Goal: Check status: Check status

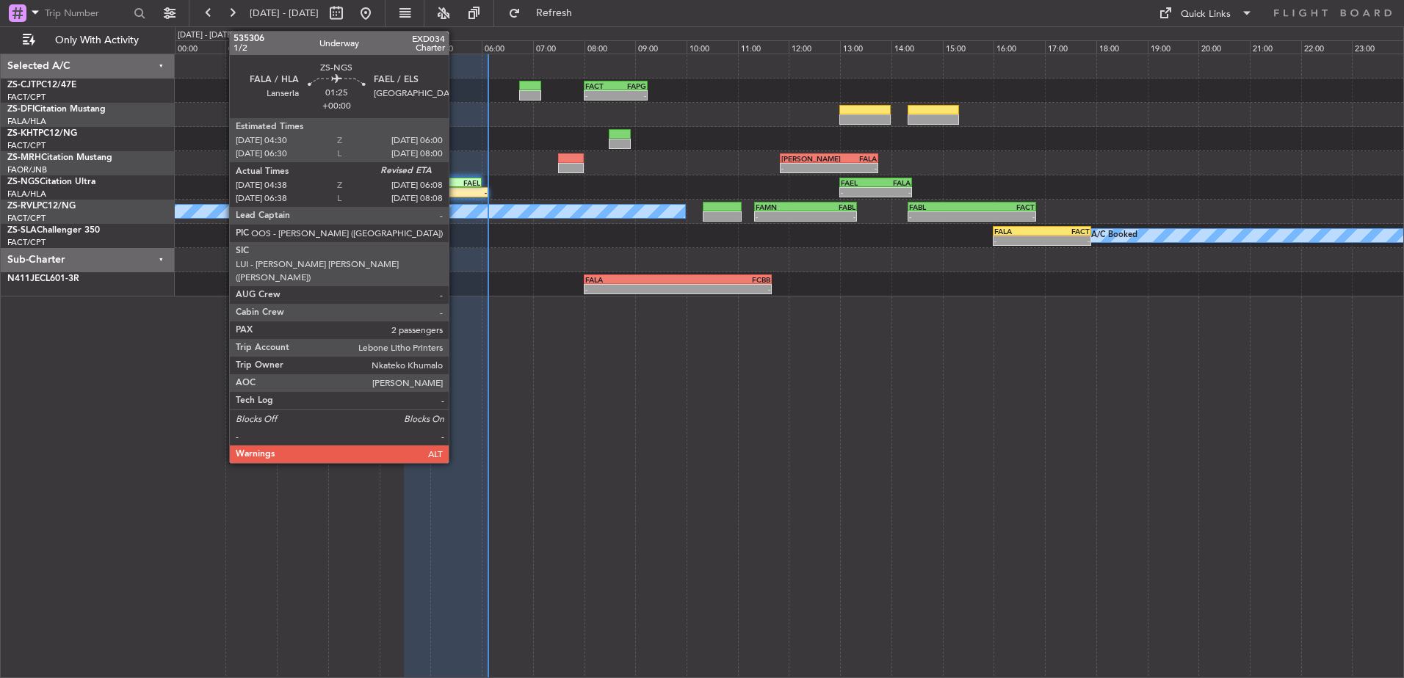
click at [455, 182] on div "FAEL" at bounding box center [461, 182] width 37 height 9
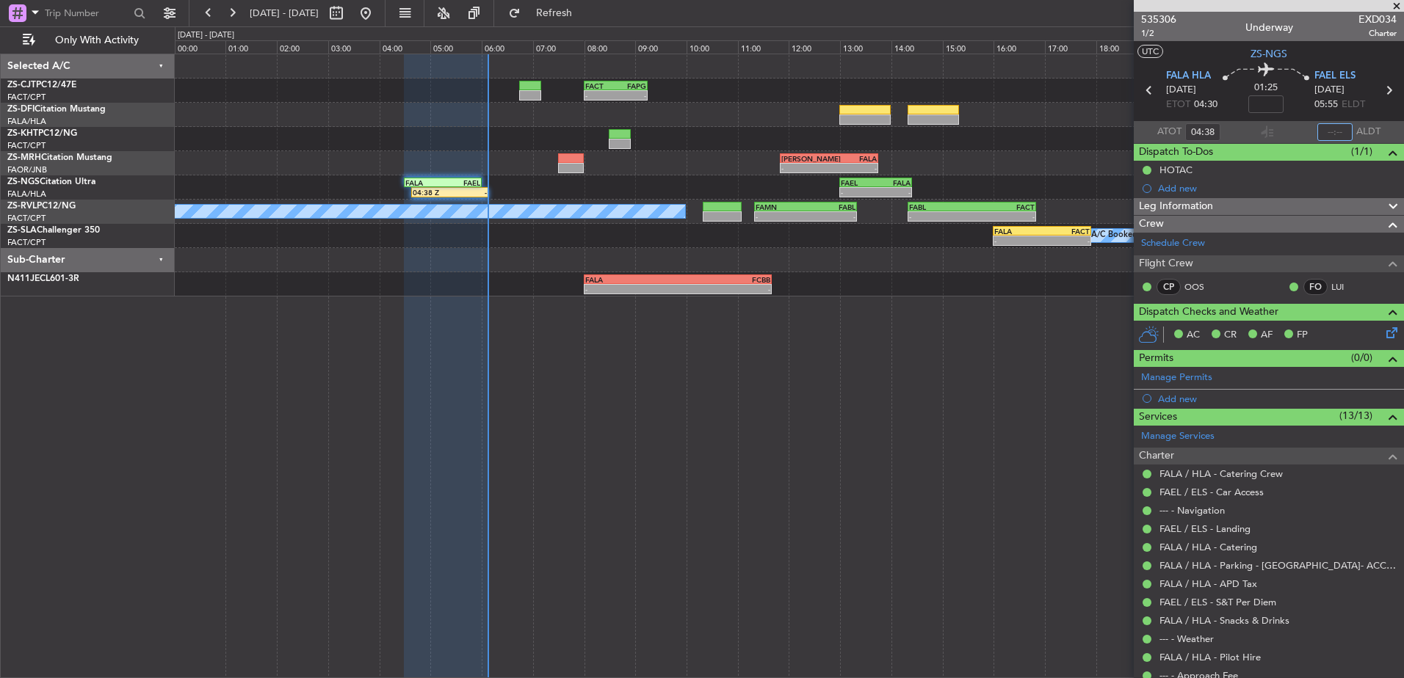
click at [1320, 131] on input "text" at bounding box center [1334, 132] width 35 height 18
type input "06:05"
click at [1398, 5] on span at bounding box center [1396, 6] width 15 height 13
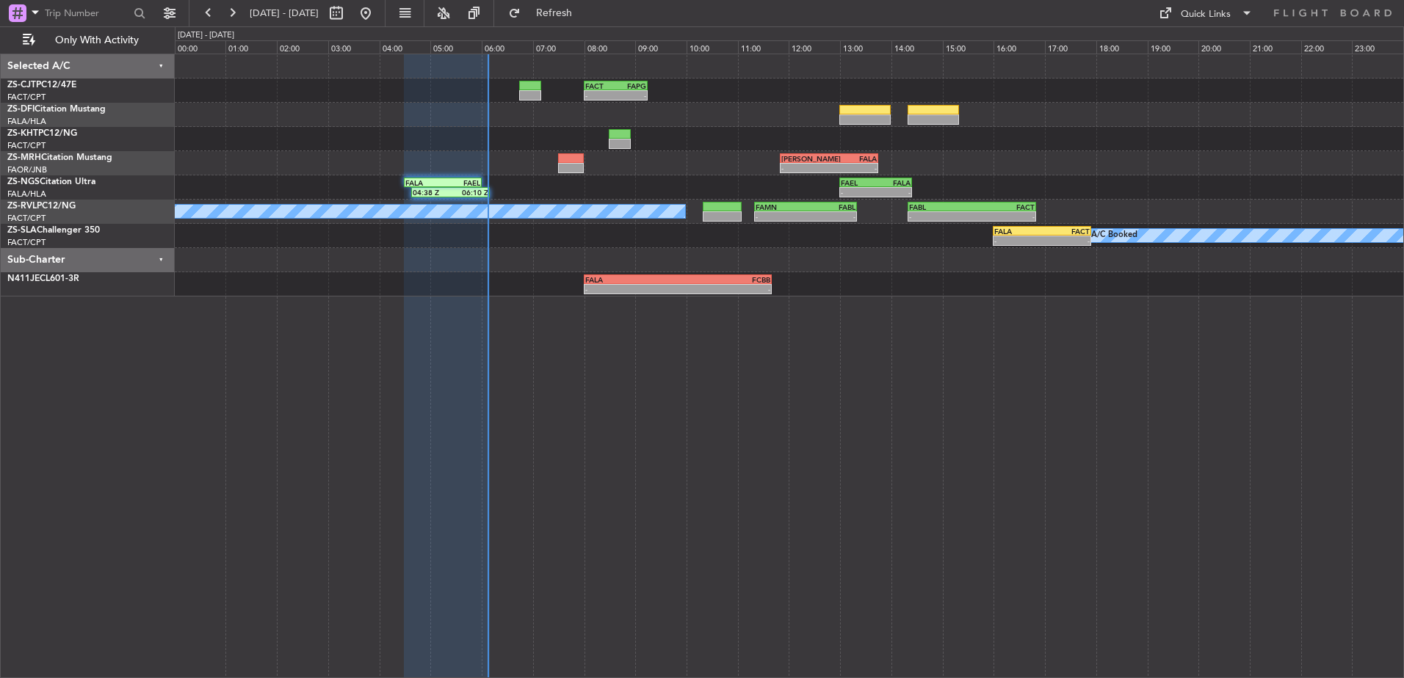
type input "0"
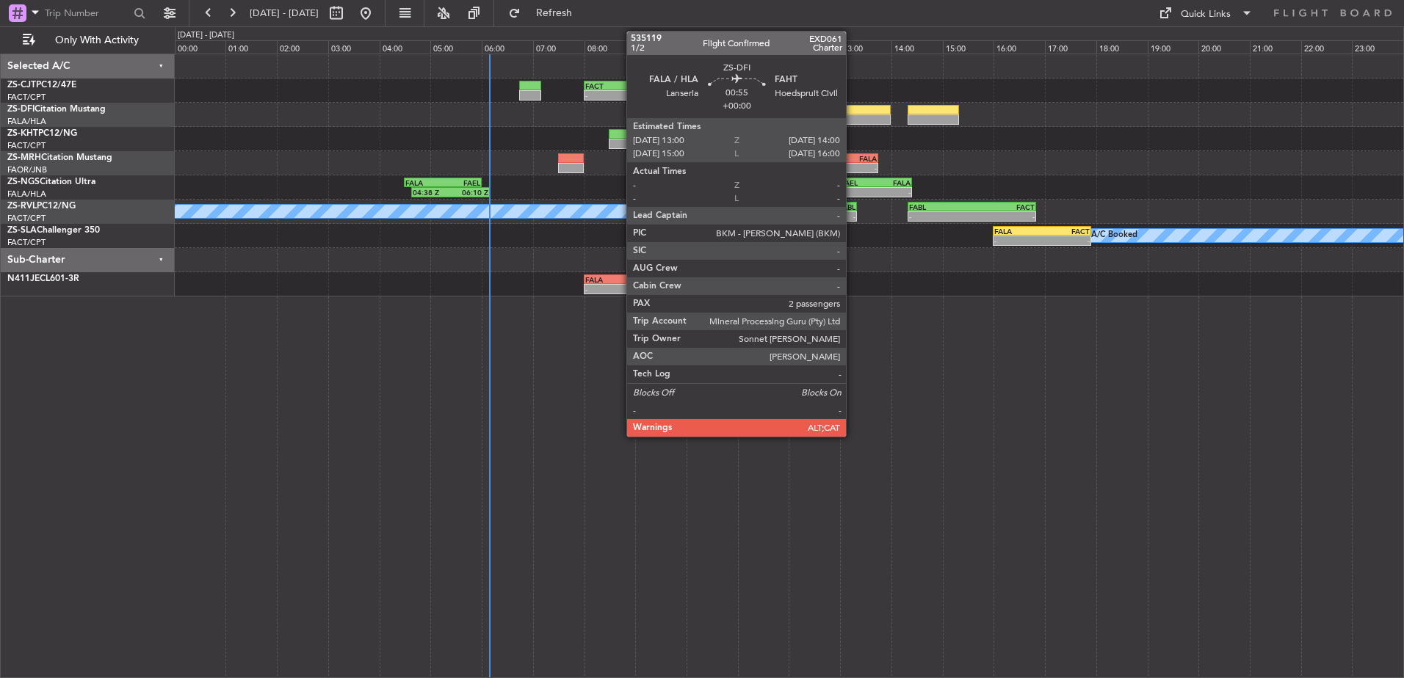
click at [852, 123] on div at bounding box center [864, 120] width 51 height 10
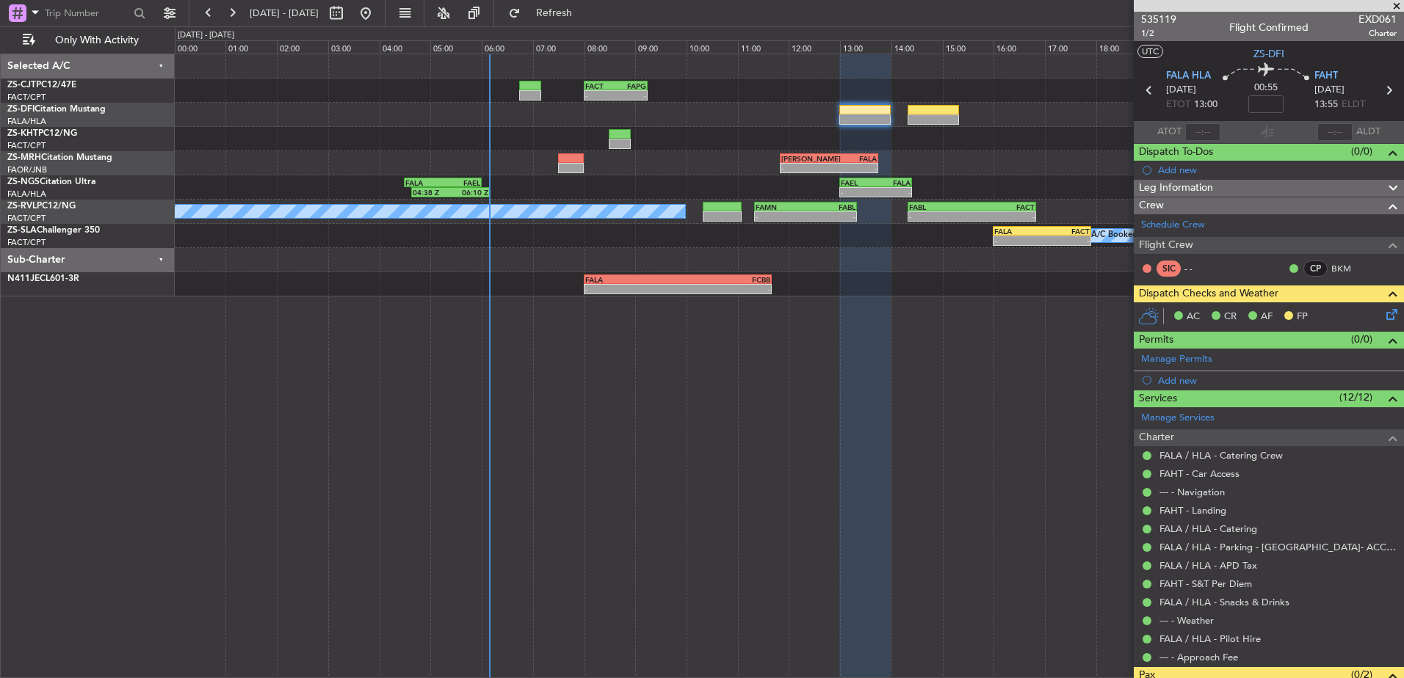
click at [1401, 6] on span at bounding box center [1396, 6] width 15 height 13
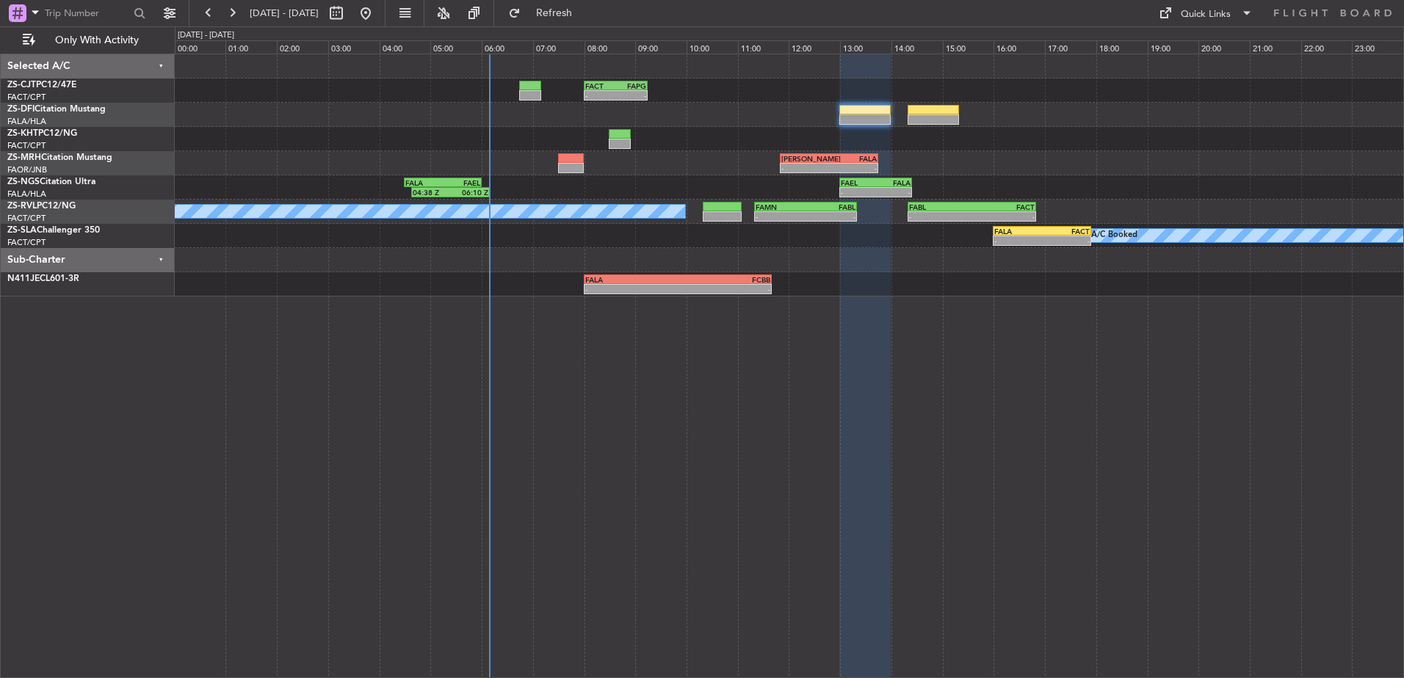
type input "0"
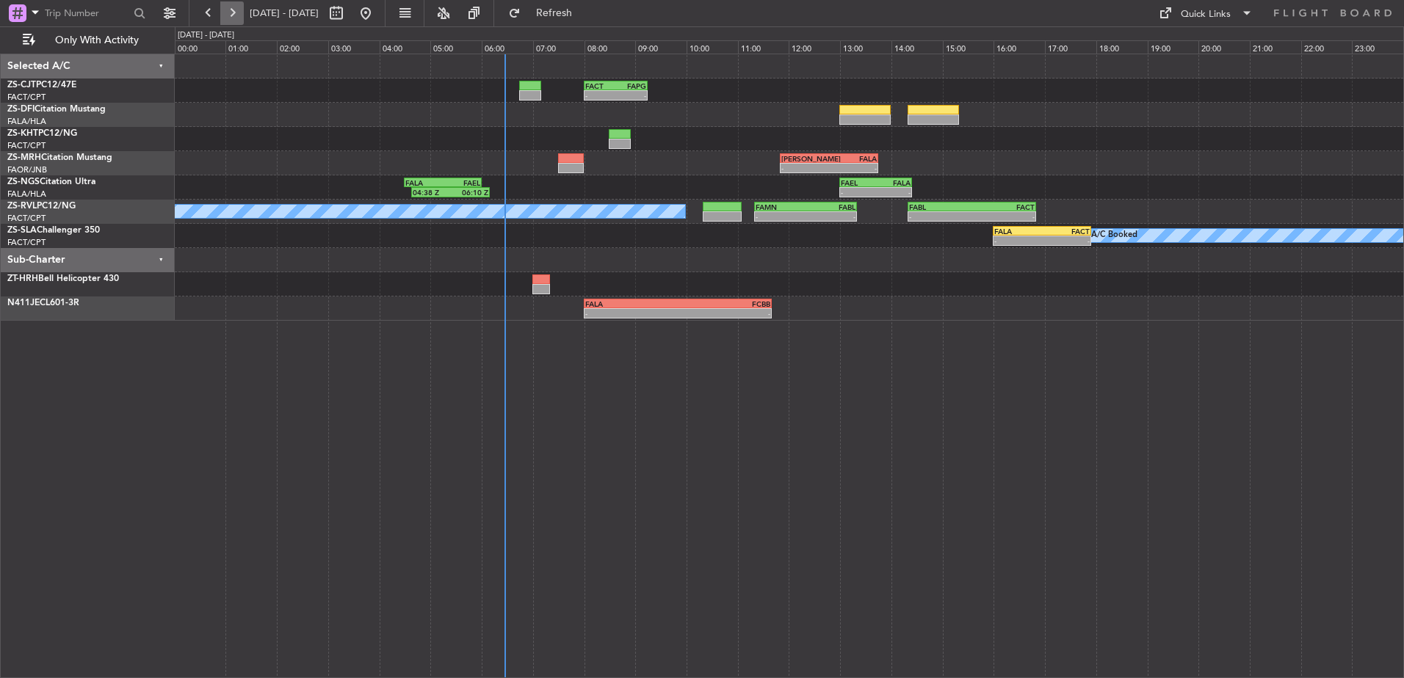
click at [230, 2] on button at bounding box center [231, 12] width 23 height 23
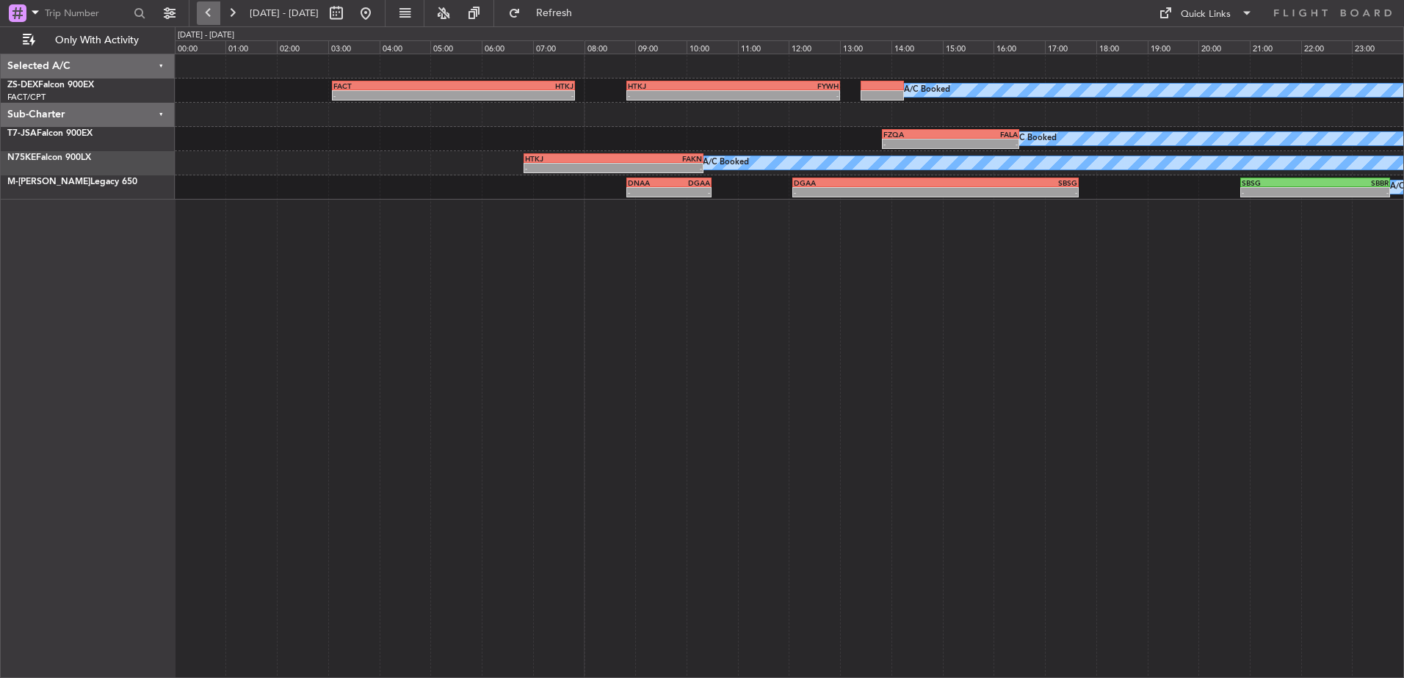
click at [214, 5] on button at bounding box center [208, 12] width 23 height 23
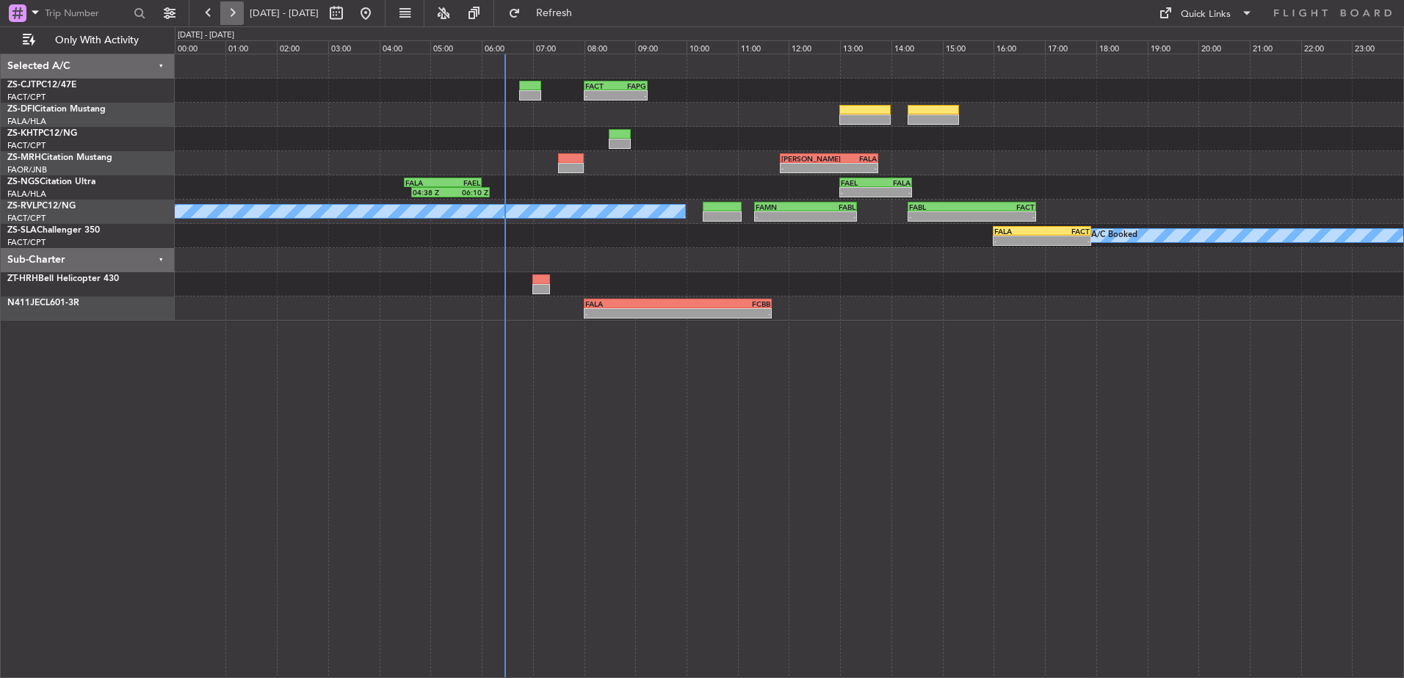
click at [236, 10] on button at bounding box center [231, 12] width 23 height 23
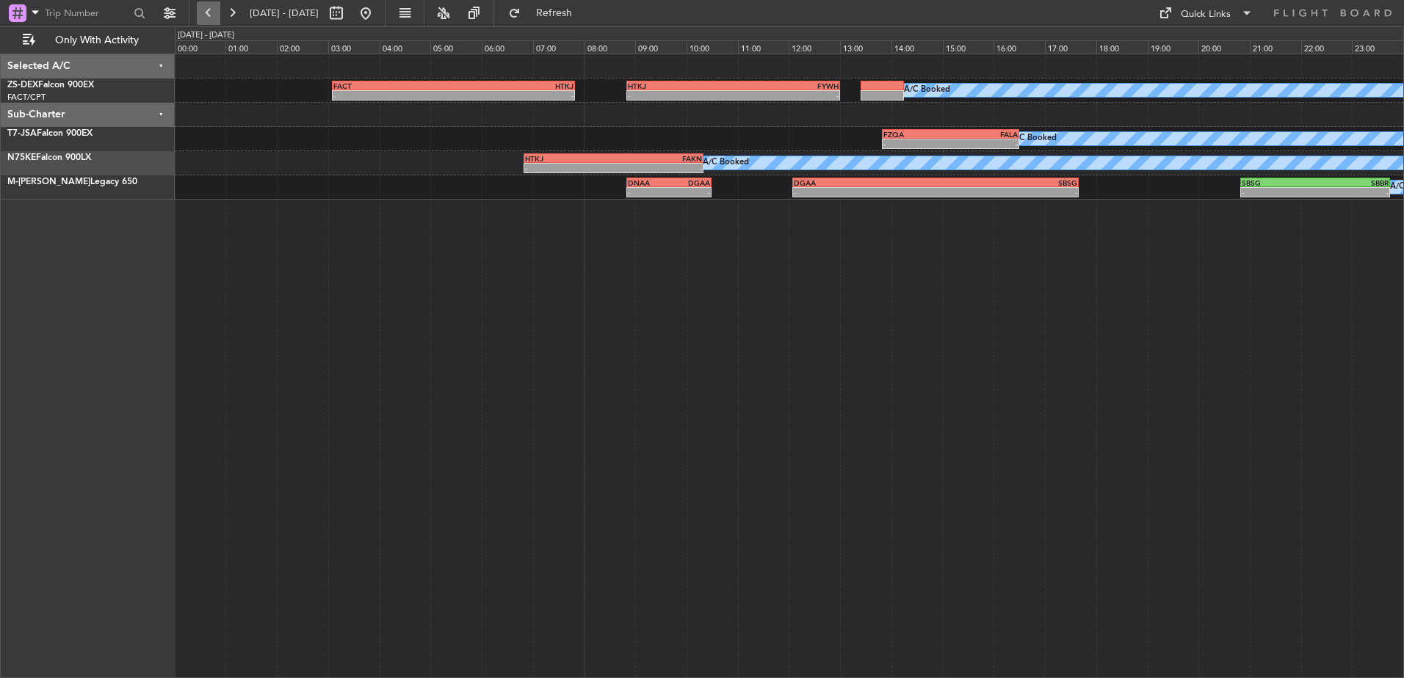
click at [210, 18] on button at bounding box center [208, 12] width 23 height 23
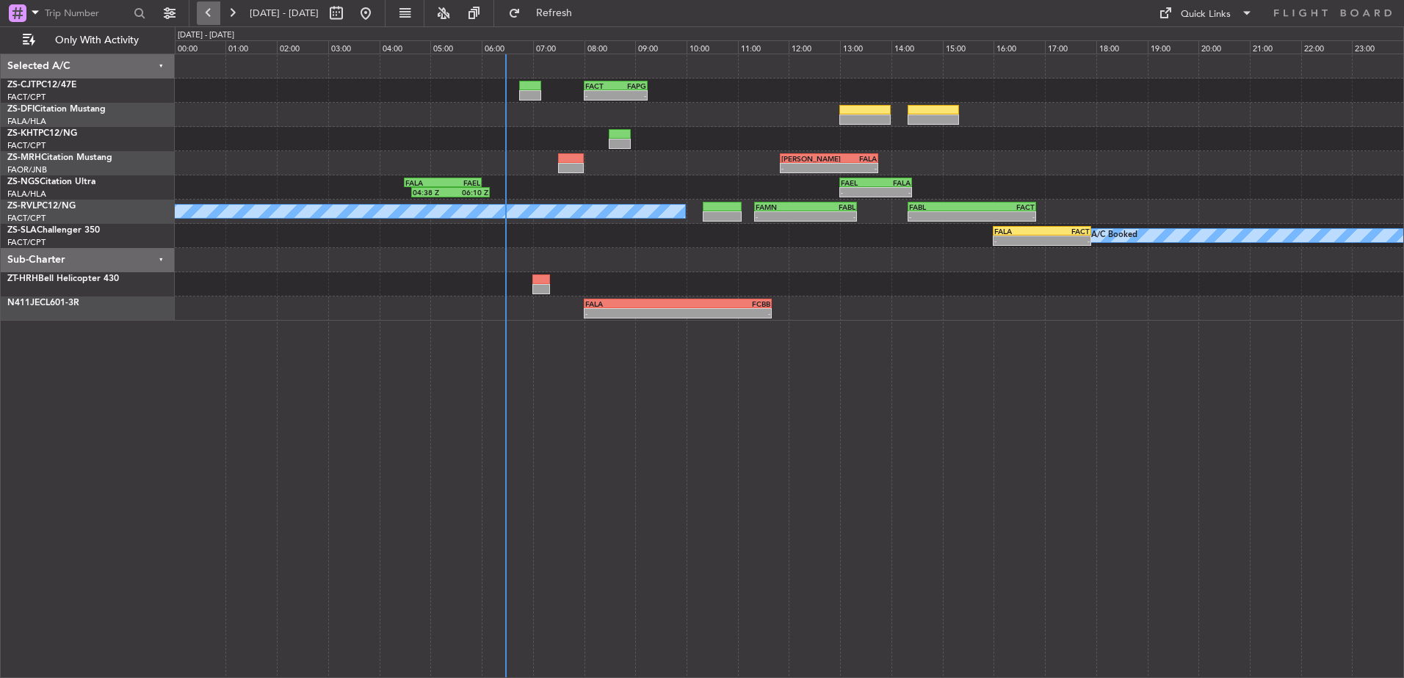
click at [214, 16] on button at bounding box center [208, 12] width 23 height 23
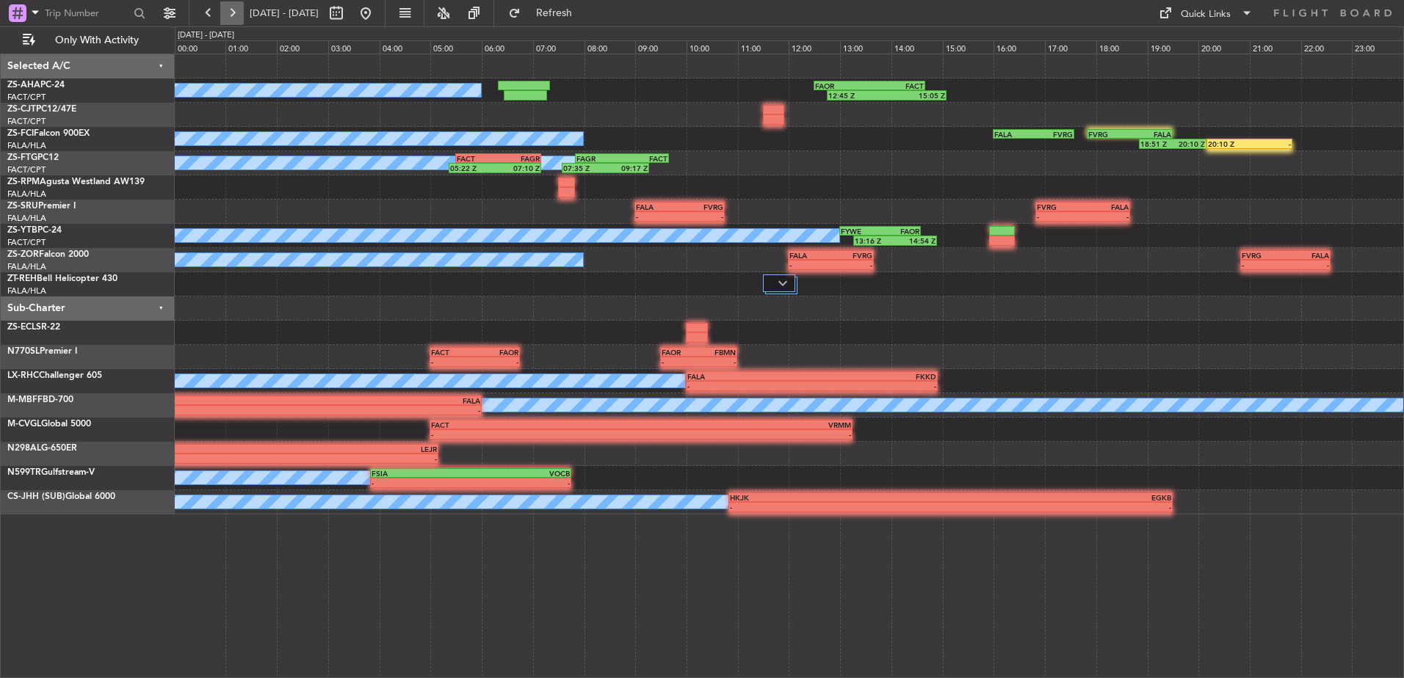
click at [232, 16] on button at bounding box center [231, 12] width 23 height 23
